Goal: Go to known website: Go to known website

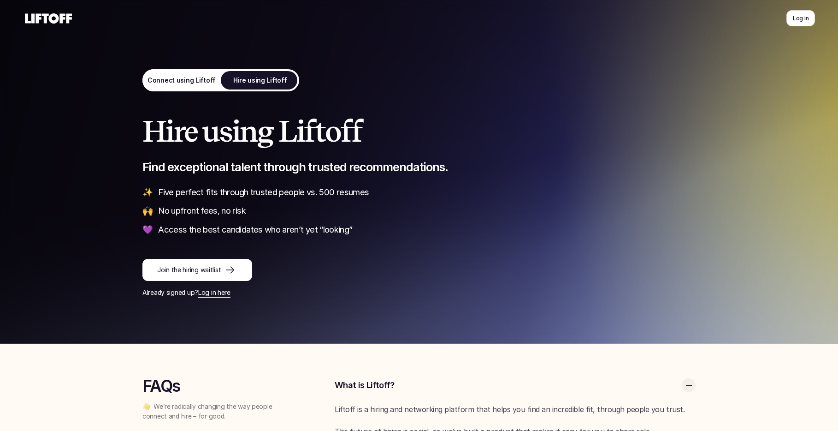
click at [38, 14] on use at bounding box center [48, 18] width 47 height 10
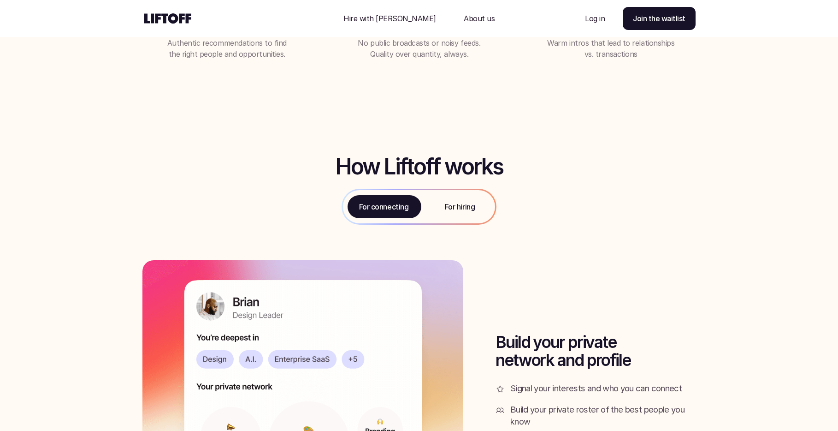
scroll to position [1032, 0]
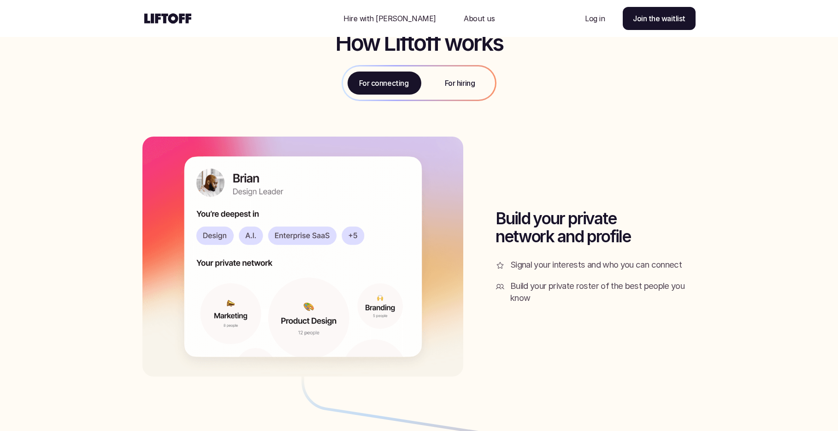
click at [451, 77] on p "For hiring" at bounding box center [460, 82] width 30 height 11
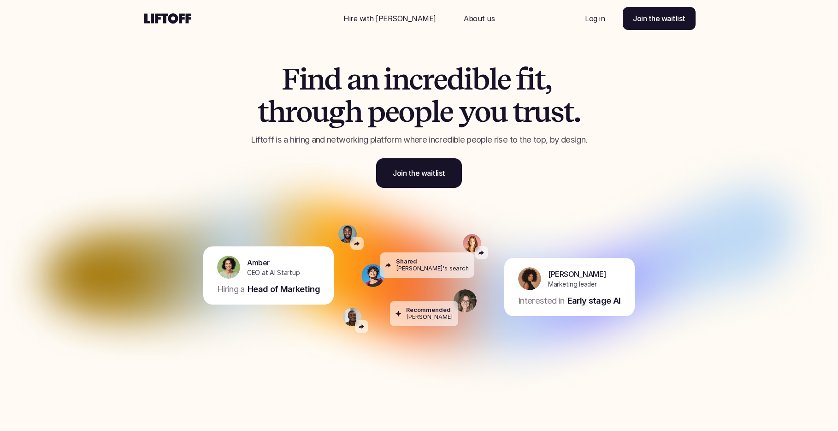
scroll to position [0, 0]
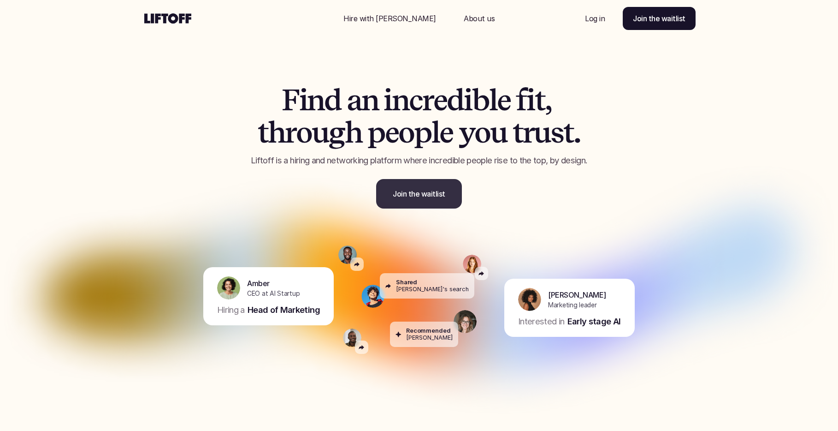
click at [417, 198] on p "Join the waitlist" at bounding box center [419, 193] width 53 height 11
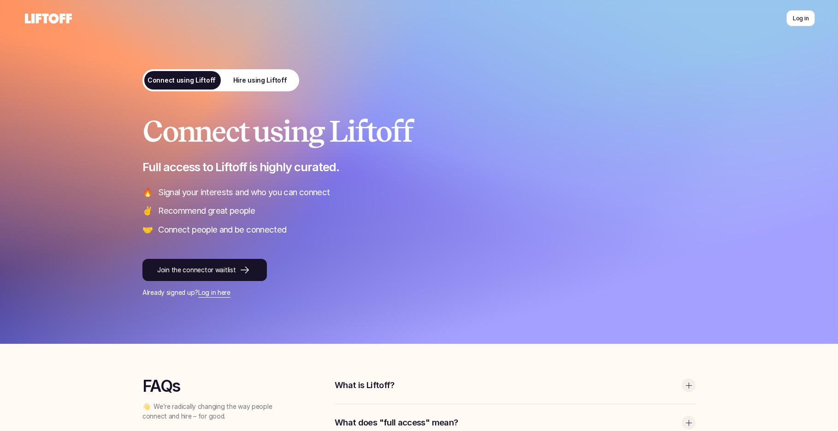
click at [57, 18] on use at bounding box center [48, 18] width 47 height 10
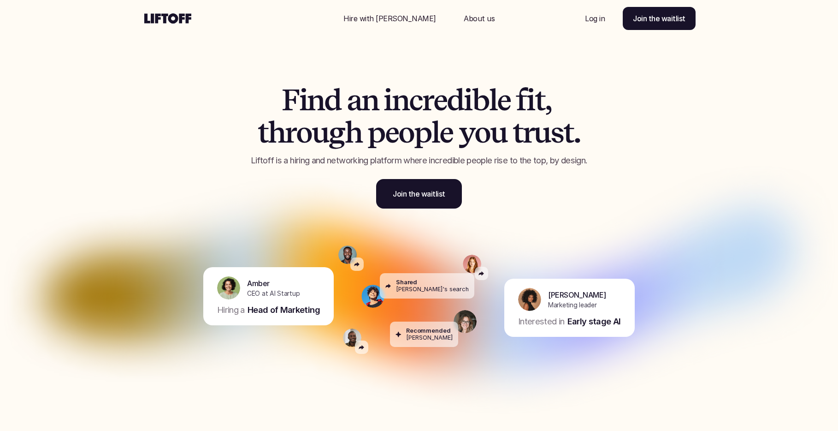
click at [464, 18] on p "About us" at bounding box center [479, 18] width 31 height 11
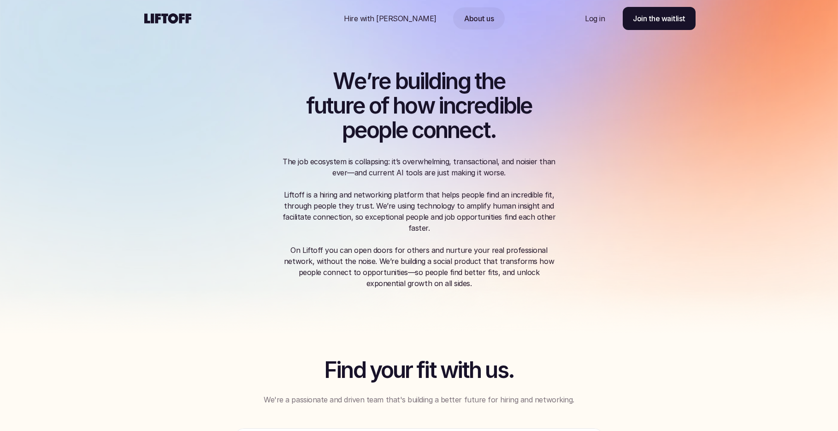
click at [590, 18] on p "Log in" at bounding box center [595, 18] width 20 height 11
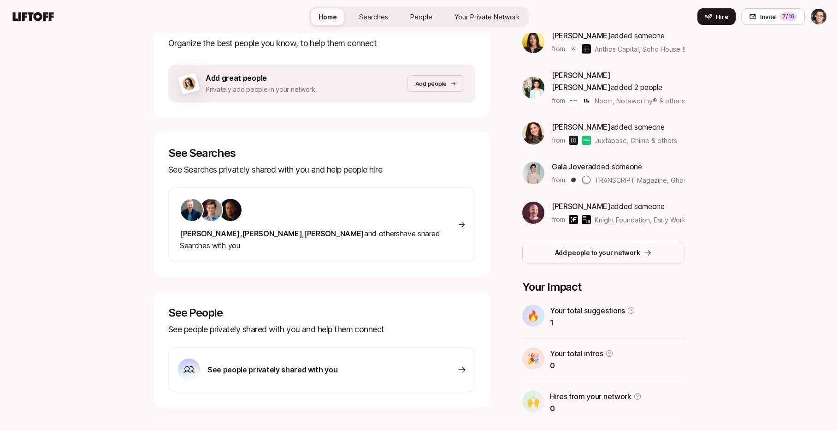
scroll to position [185, 0]
